Goal: Information Seeking & Learning: Check status

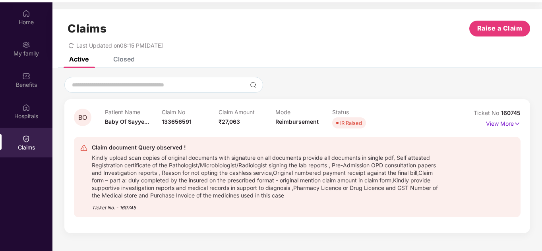
scroll to position [44, 0]
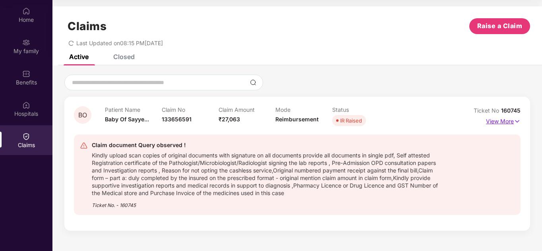
click at [496, 124] on p "View More" at bounding box center [503, 120] width 35 height 11
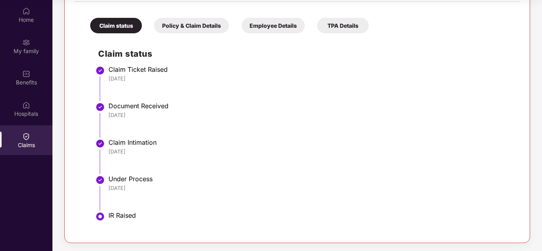
scroll to position [228, 0]
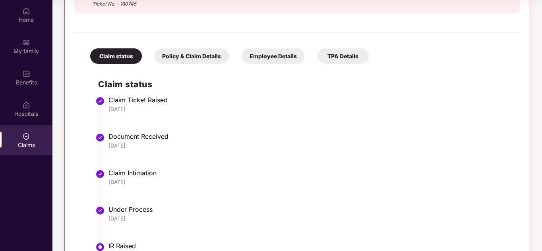
click at [183, 60] on div "Policy & Claim Details" at bounding box center [191, 55] width 75 height 15
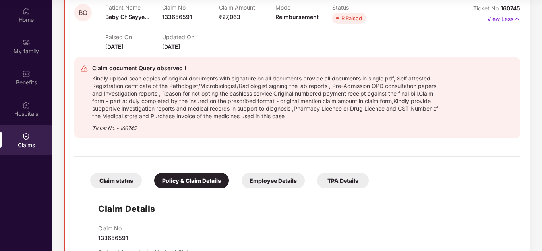
scroll to position [103, 0]
click at [270, 183] on div "Employee Details" at bounding box center [272, 180] width 63 height 15
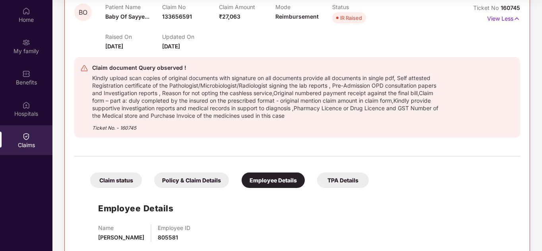
click at [355, 179] on div "TPA Details" at bounding box center [343, 180] width 52 height 15
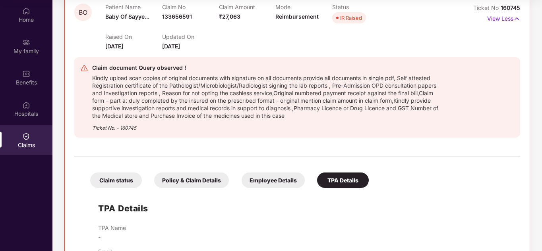
click at [133, 179] on div "Claim status" at bounding box center [116, 180] width 52 height 15
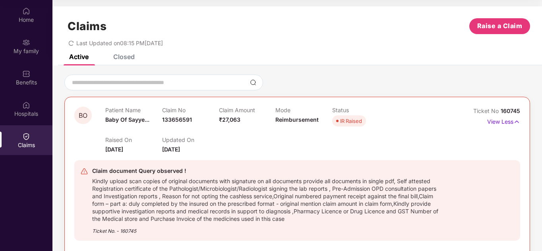
scroll to position [10, 0]
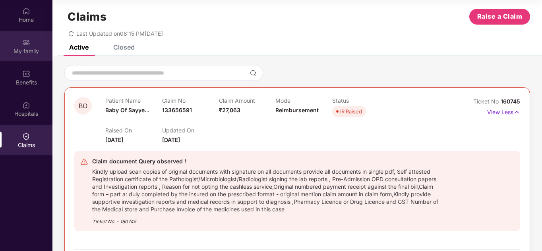
click at [17, 50] on div "My family" at bounding box center [26, 51] width 52 height 8
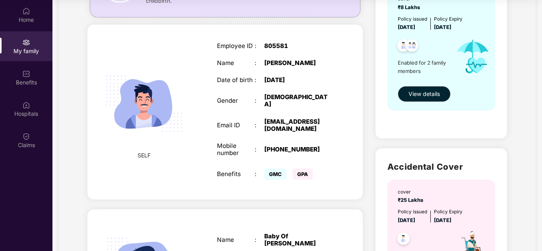
scroll to position [219, 0]
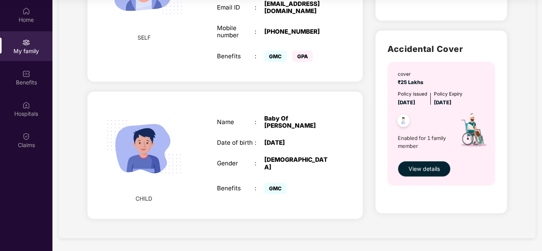
click at [274, 147] on div "[DATE]" at bounding box center [297, 142] width 66 height 7
click at [273, 120] on div "Baby Of [PERSON_NAME]" at bounding box center [297, 122] width 66 height 14
click at [236, 159] on div "Name : Baby Of [PERSON_NAME] Date of birth : [DEMOGRAPHIC_DATA] Gender : [DEMOG…" at bounding box center [274, 155] width 130 height 101
click at [145, 197] on span "CHILD" at bounding box center [143, 199] width 17 height 9
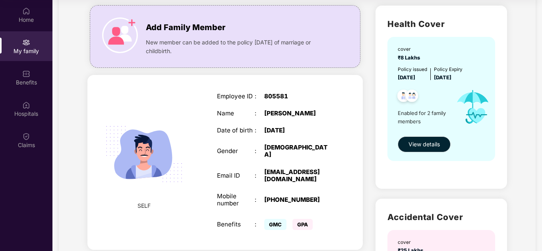
scroll to position [48, 0]
